Goal: Transaction & Acquisition: Purchase product/service

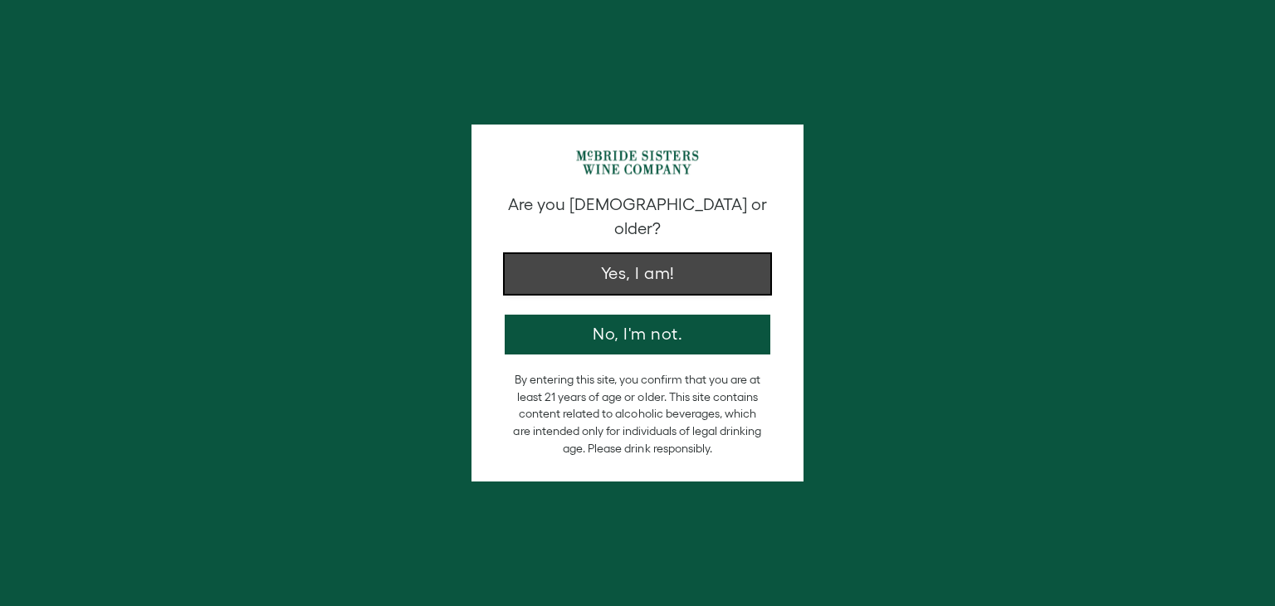
click at [671, 263] on button "Yes, I am!" at bounding box center [638, 274] width 266 height 40
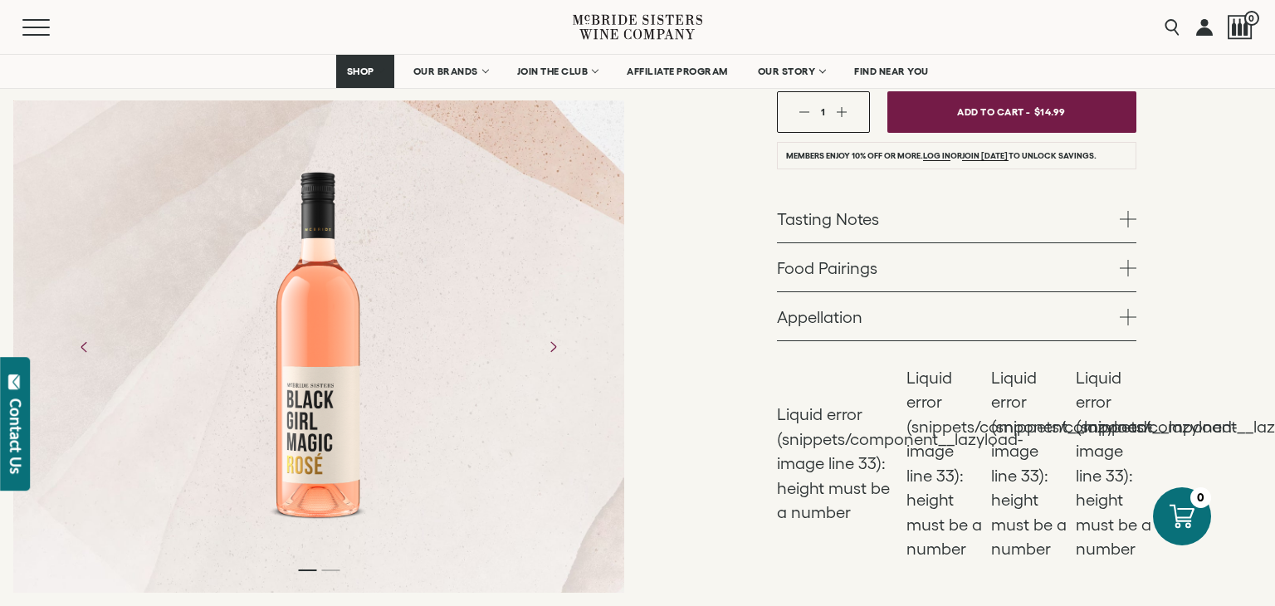
scroll to position [272, 0]
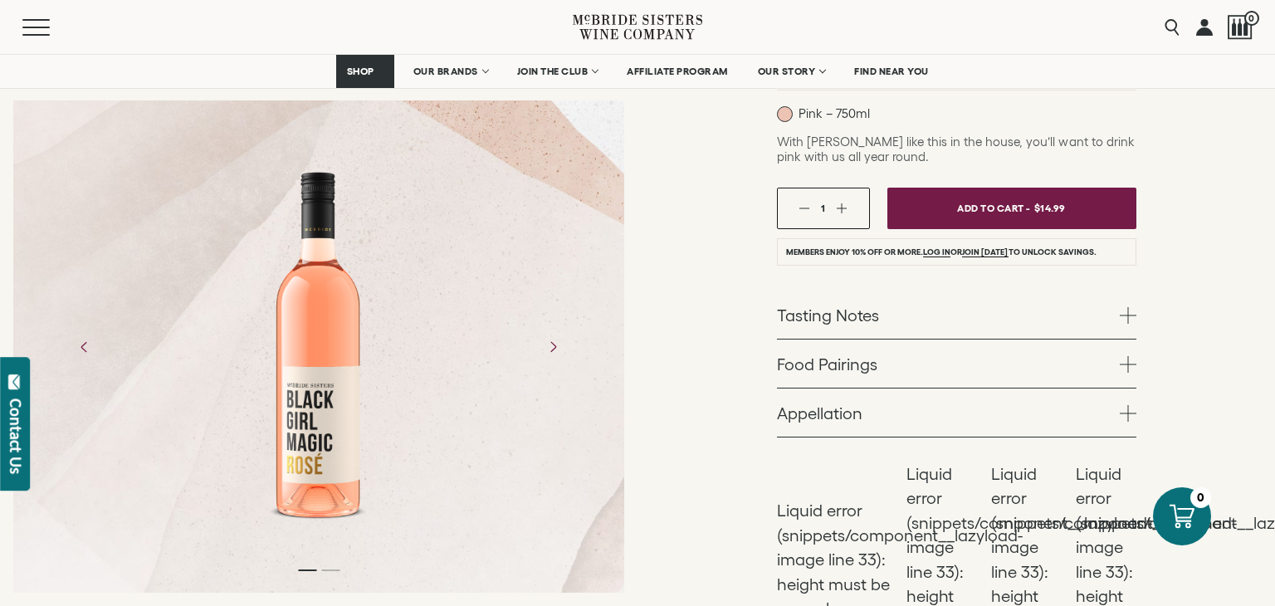
click at [851, 207] on div "1" at bounding box center [823, 208] width 93 height 41
click at [845, 207] on button "button" at bounding box center [841, 207] width 11 height 11
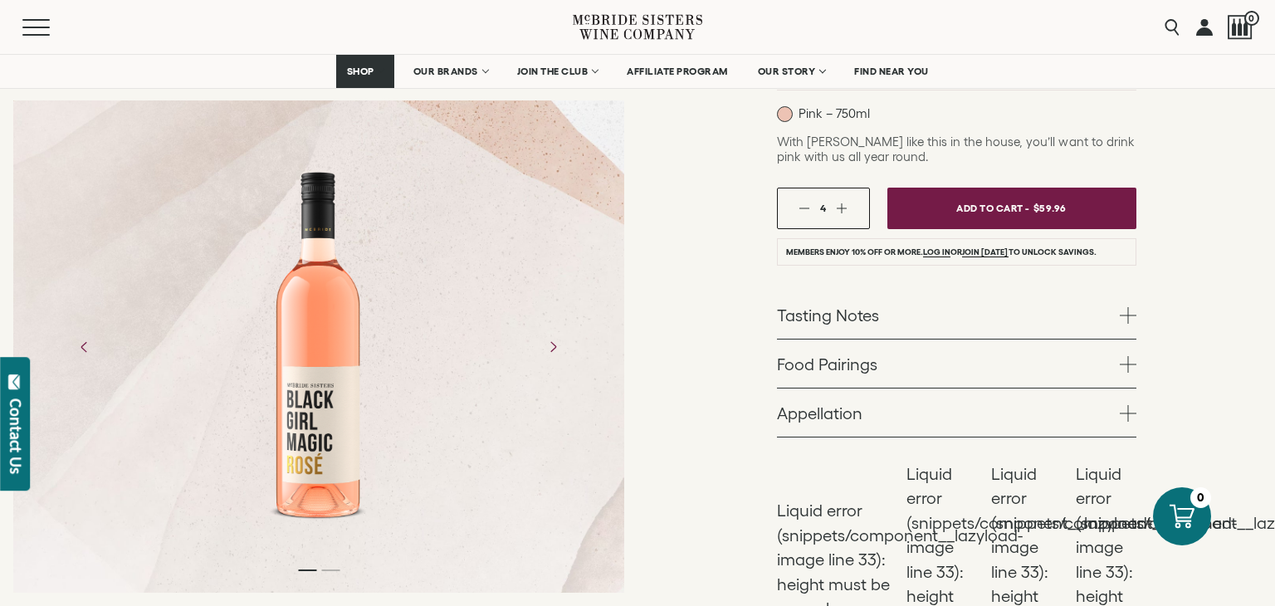
click at [845, 207] on button "button" at bounding box center [841, 207] width 11 height 11
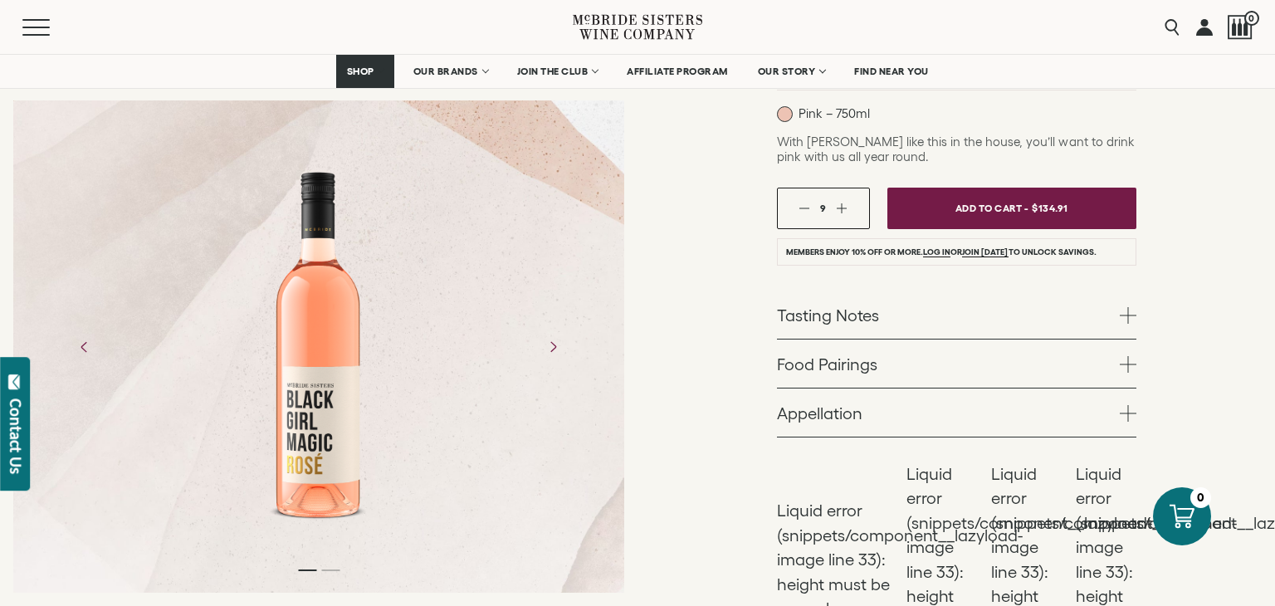
click at [845, 207] on button "button" at bounding box center [841, 207] width 11 height 11
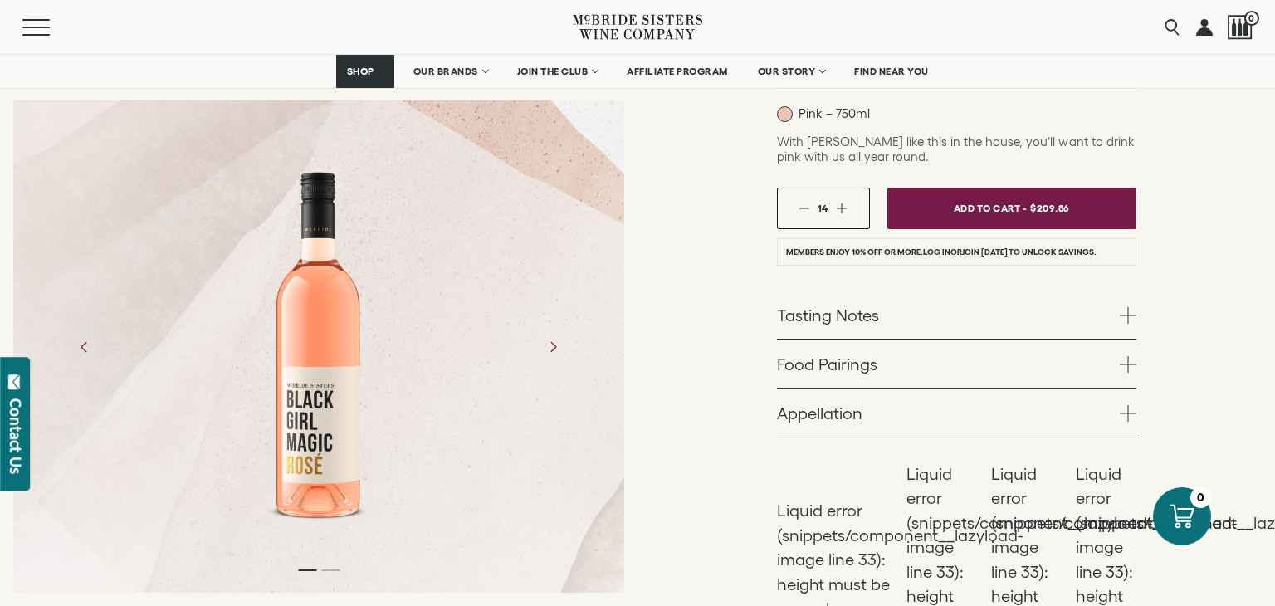
click at [845, 207] on button "button" at bounding box center [841, 207] width 11 height 11
click at [800, 202] on div "15" at bounding box center [823, 207] width 48 height 11
click at [800, 205] on button "button" at bounding box center [804, 207] width 11 height 11
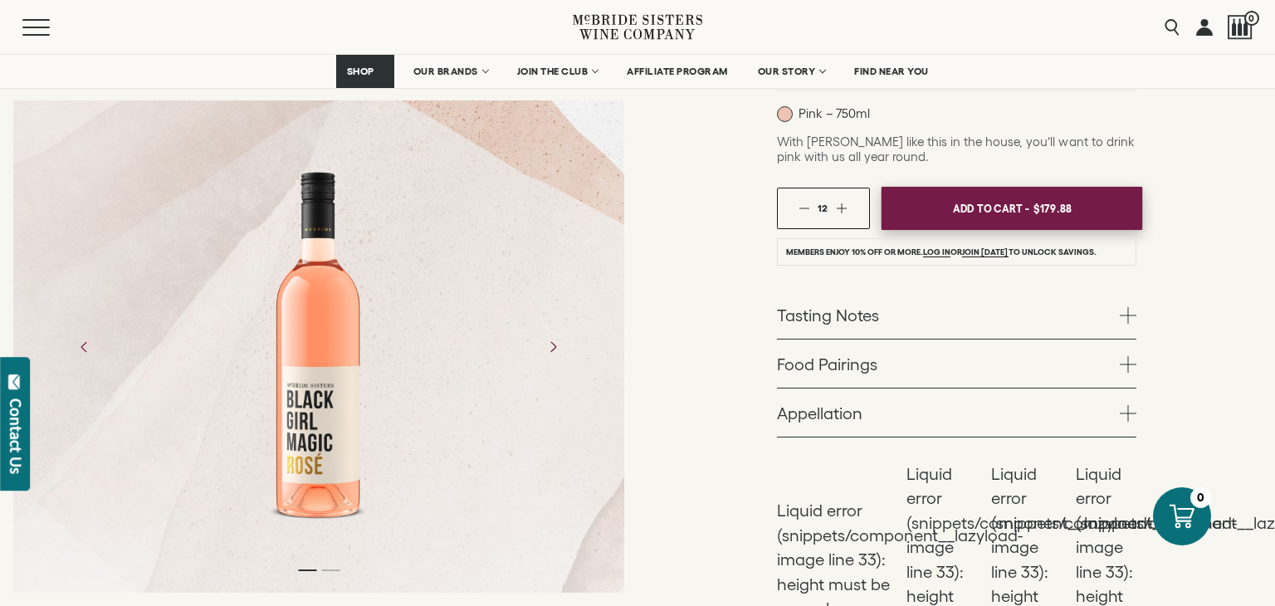
click at [975, 210] on span "Add To Cart -" at bounding box center [990, 208] width 76 height 25
